Goal: Information Seeking & Learning: Learn about a topic

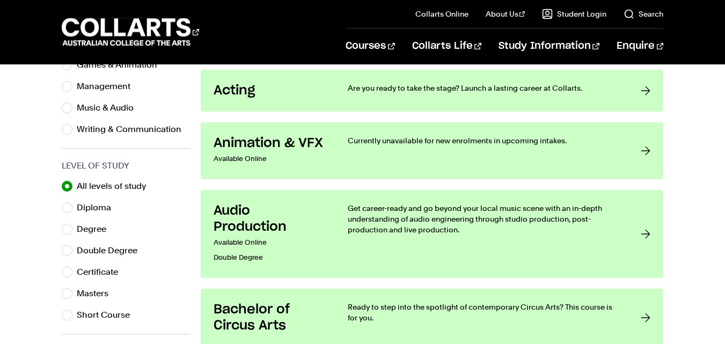
scroll to position [483, 0]
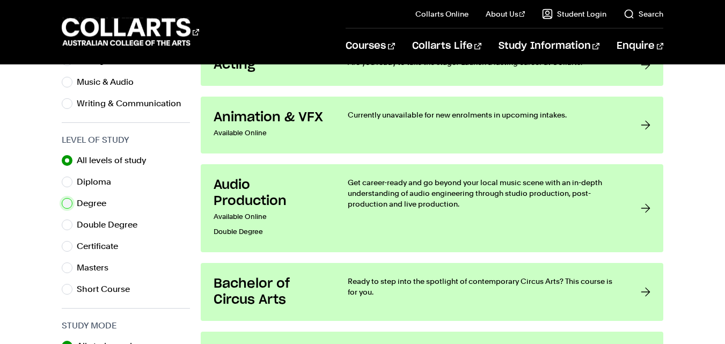
click at [67, 202] on input "Degree" at bounding box center [67, 203] width 11 height 11
radio input "true"
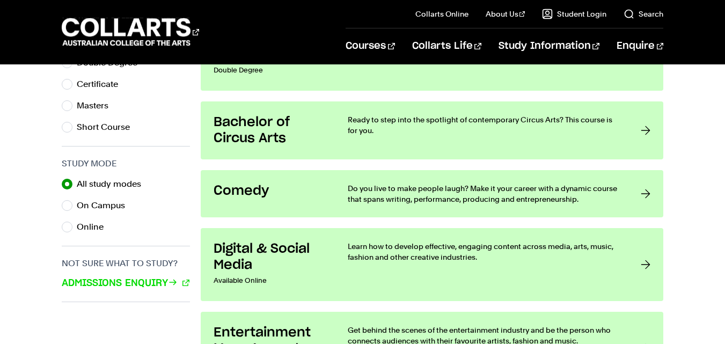
scroll to position [644, 0]
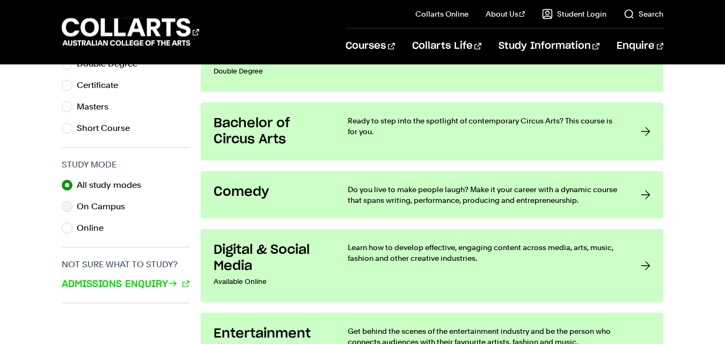
click at [100, 205] on label "On Campus" at bounding box center [105, 206] width 57 height 15
click at [72, 205] on input "On Campus" at bounding box center [67, 206] width 11 height 11
radio input "true"
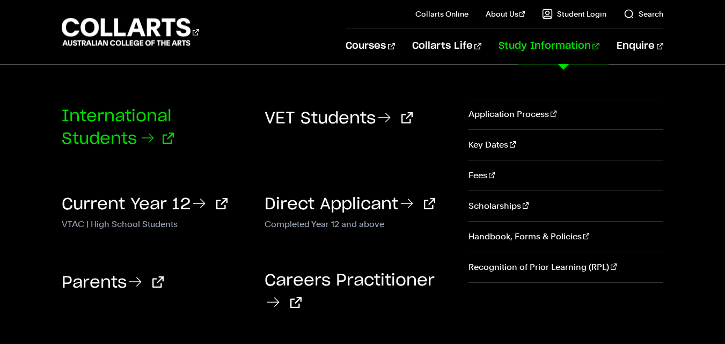
click at [151, 117] on link "International Students" at bounding box center [118, 127] width 112 height 39
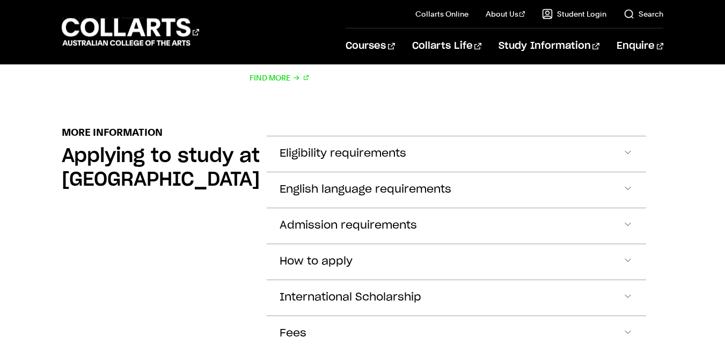
scroll to position [1234, 0]
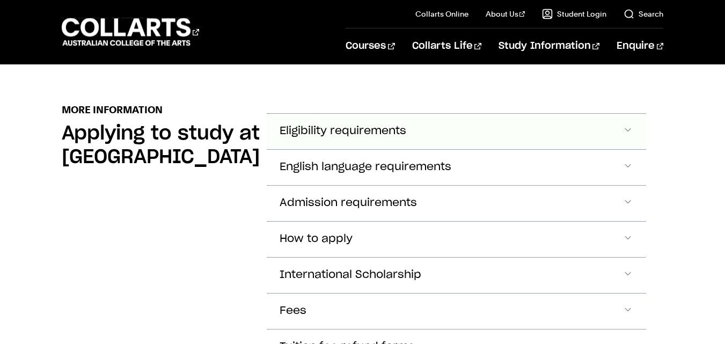
click at [378, 127] on span "Eligibility requirements" at bounding box center [342, 131] width 127 height 12
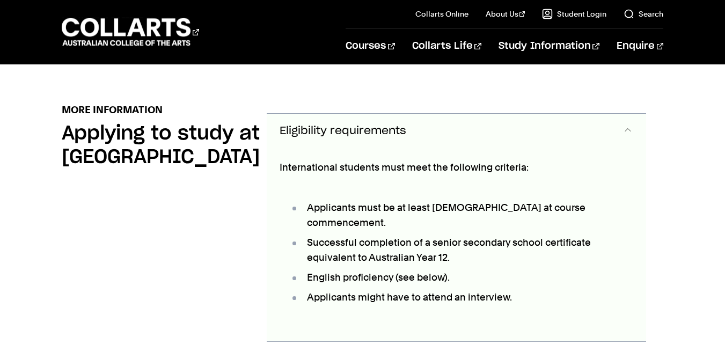
scroll to position [1251, 0]
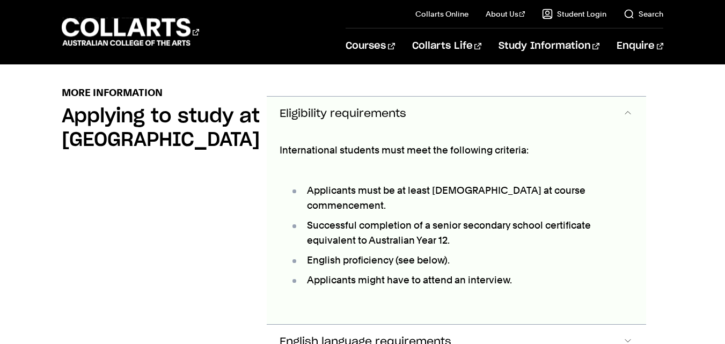
click at [376, 125] on button "Eligibility requirements" at bounding box center [456, 114] width 379 height 35
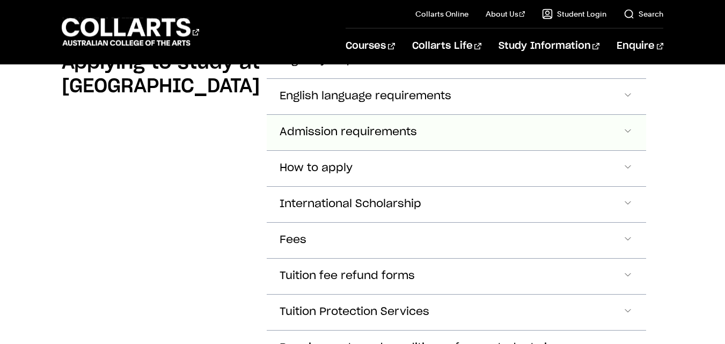
click at [387, 141] on button "Admission requirements" at bounding box center [456, 132] width 379 height 35
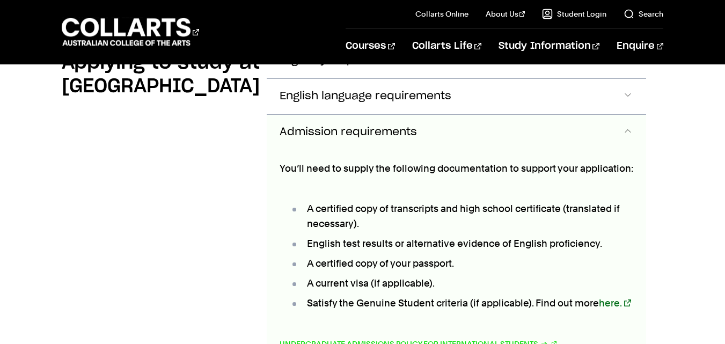
scroll to position [1321, 0]
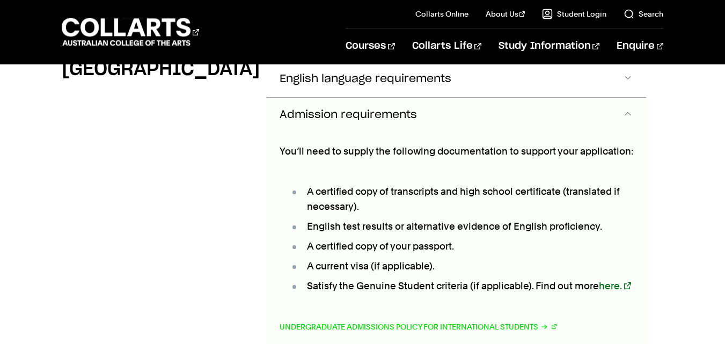
click at [387, 110] on span "Admission requirements" at bounding box center [347, 115] width 137 height 12
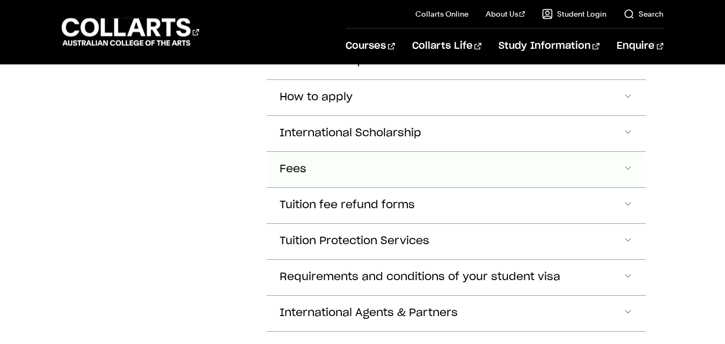
click at [383, 173] on button "Fees" at bounding box center [456, 169] width 379 height 35
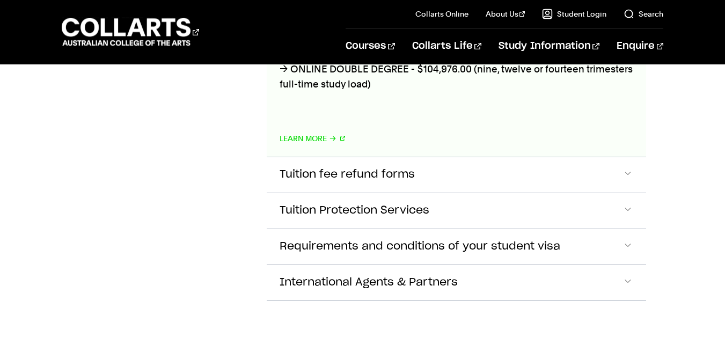
scroll to position [1964, 0]
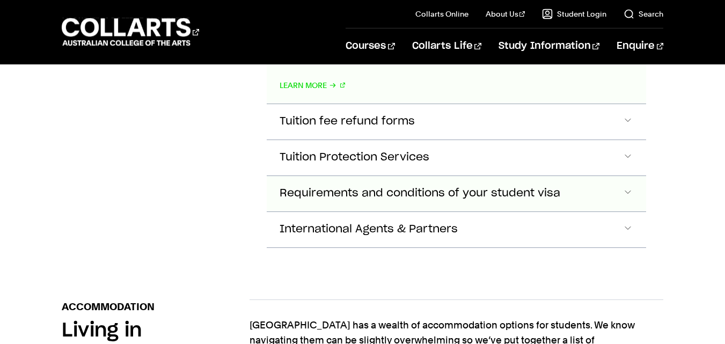
click at [436, 193] on span "Requirements and conditions of your student visa" at bounding box center [419, 193] width 280 height 12
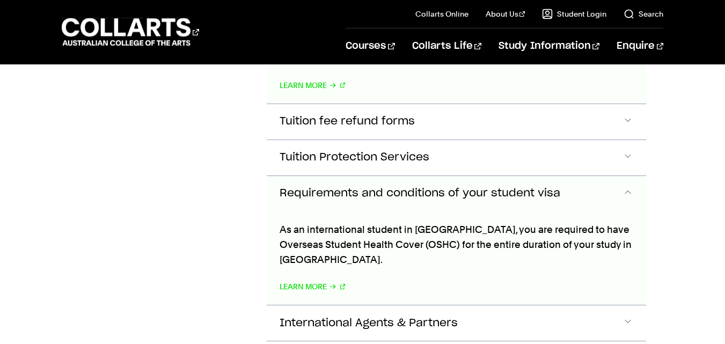
scroll to position [2039, 0]
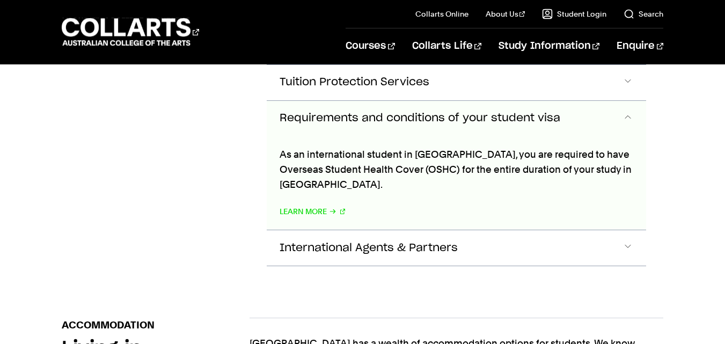
click at [514, 113] on span "Requirements and conditions of your student visa" at bounding box center [419, 118] width 280 height 12
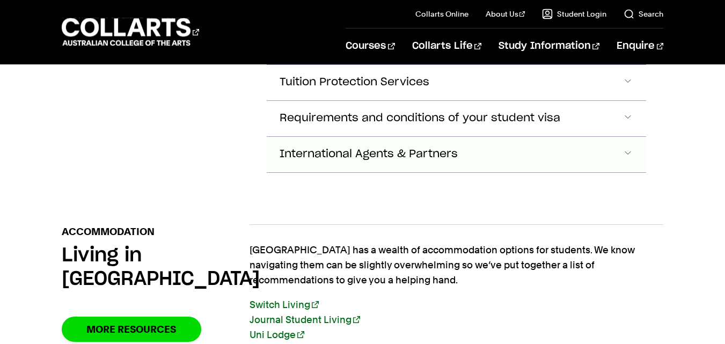
click at [488, 143] on button "International Agents & Partners" at bounding box center [456, 154] width 379 height 35
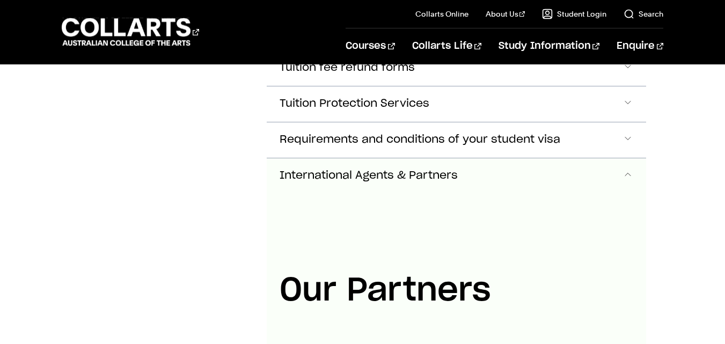
scroll to position [1967, 0]
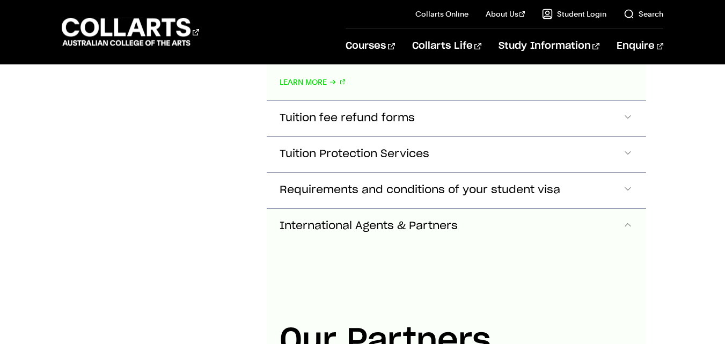
click at [490, 217] on button "International Agents & Partners" at bounding box center [456, 226] width 379 height 35
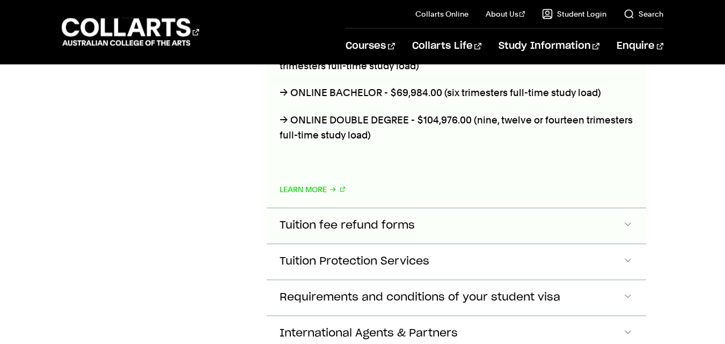
click at [478, 215] on button "Tuition fee refund forms" at bounding box center [456, 225] width 379 height 35
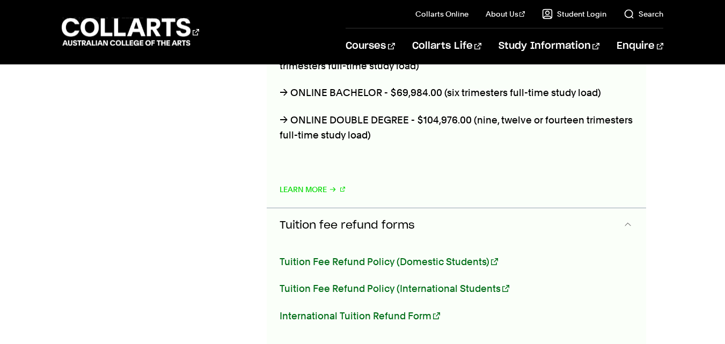
scroll to position [1968, 0]
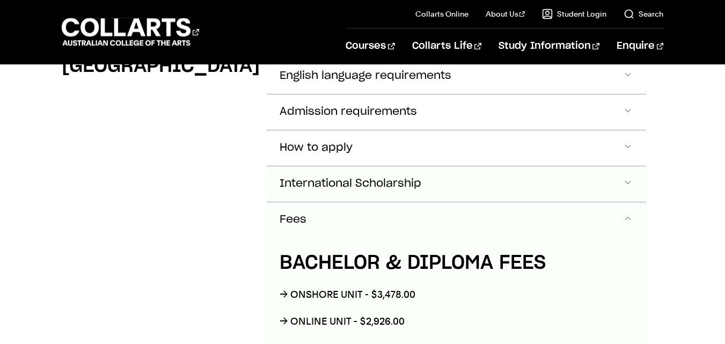
click at [453, 187] on button "International Scholarship" at bounding box center [456, 183] width 379 height 35
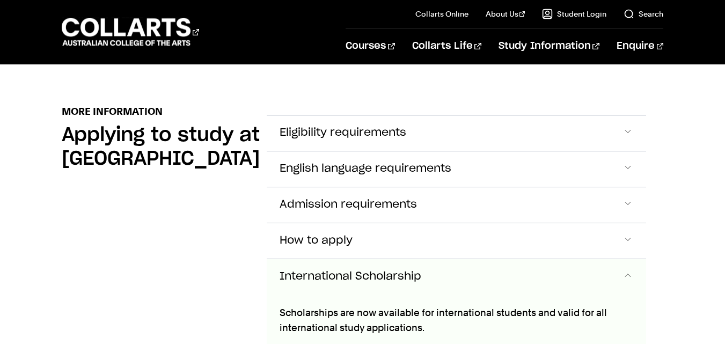
scroll to position [1231, 0]
